Goal: Transaction & Acquisition: Purchase product/service

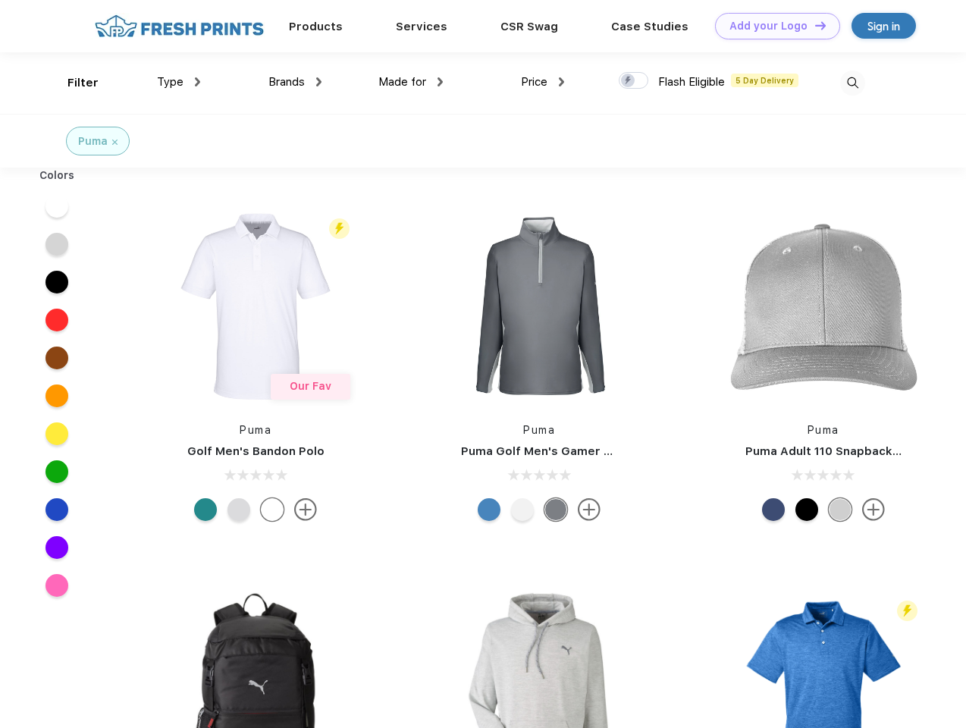
scroll to position [1, 0]
click at [772, 26] on link "Add your Logo Design Tool" at bounding box center [777, 26] width 125 height 27
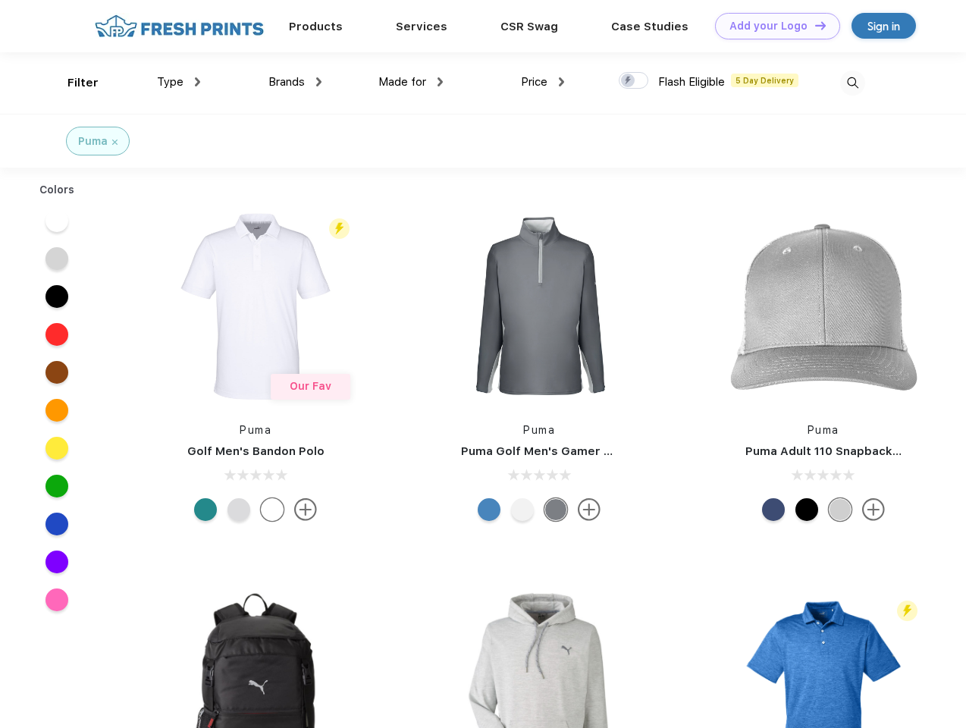
click at [0, 0] on div "Design Tool" at bounding box center [0, 0] width 0 height 0
click at [813, 25] on link "Add your Logo Design Tool" at bounding box center [777, 26] width 125 height 27
click at [73, 83] on div "Filter" at bounding box center [82, 82] width 31 height 17
click at [179, 82] on span "Type" at bounding box center [170, 82] width 27 height 14
click at [295, 82] on span "Brands" at bounding box center [286, 82] width 36 height 14
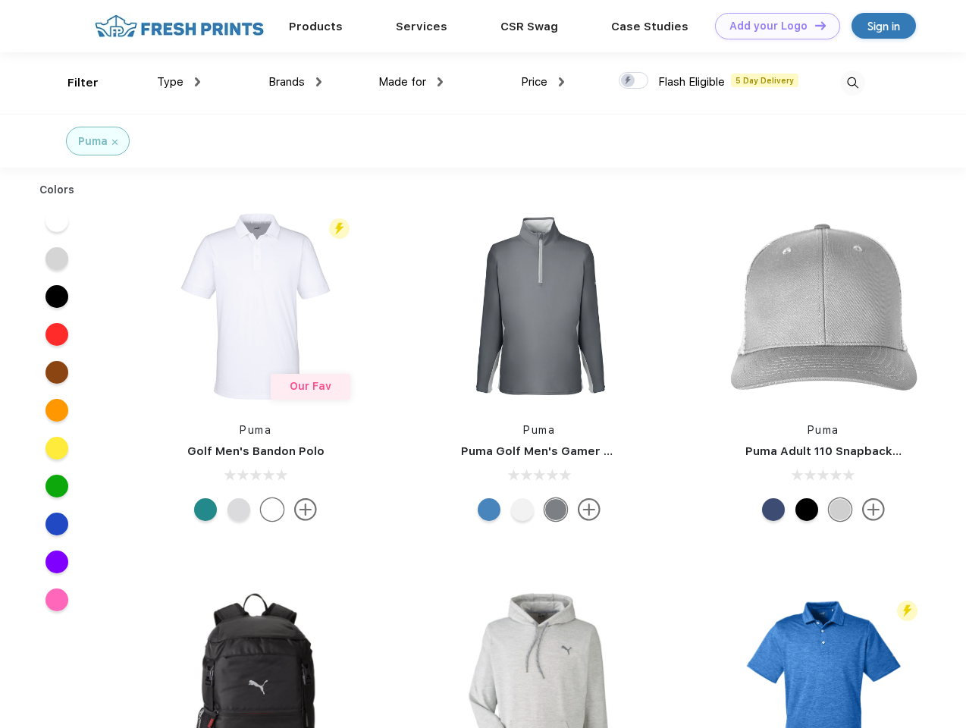
click at [411, 82] on span "Made for" at bounding box center [402, 82] width 48 height 14
click at [543, 82] on span "Price" at bounding box center [534, 82] width 27 height 14
click at [634, 81] on div at bounding box center [634, 80] width 30 height 17
click at [628, 81] on input "checkbox" at bounding box center [624, 76] width 10 height 10
click at [852, 83] on img at bounding box center [852, 83] width 25 height 25
